Goal: Task Accomplishment & Management: Manage account settings

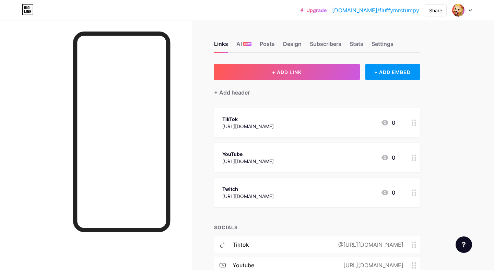
click at [377, 10] on link "bio.link/fluffymrstumpy" at bounding box center [375, 10] width 87 height 8
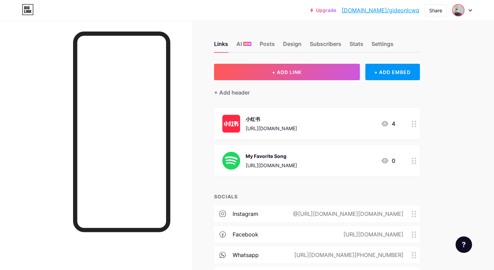
click at [458, 12] on img at bounding box center [458, 10] width 11 height 11
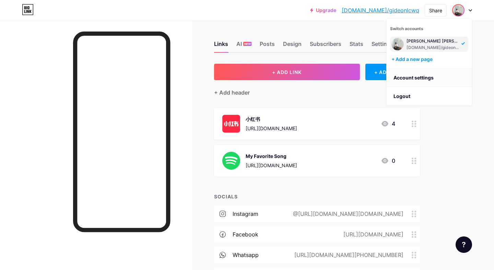
click at [424, 79] on link "Account settings" at bounding box center [428, 78] width 85 height 19
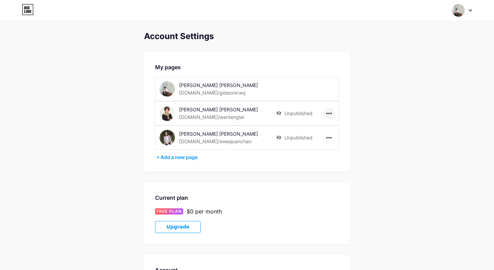
click at [328, 112] on div at bounding box center [328, 113] width 11 height 11
click at [466, 9] on div at bounding box center [462, 10] width 20 height 12
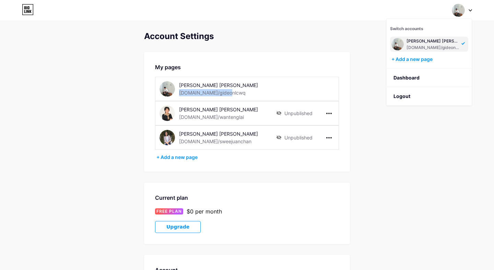
drag, startPoint x: 226, startPoint y: 95, endPoint x: 178, endPoint y: 94, distance: 47.3
click at [178, 94] on div "[PERSON_NAME] [PERSON_NAME] [DOMAIN_NAME]/gideonlcwq" at bounding box center [217, 88] width 117 height 15
copy div "[DOMAIN_NAME]/gideonlcwq"
